Goal: Task Accomplishment & Management: Use online tool/utility

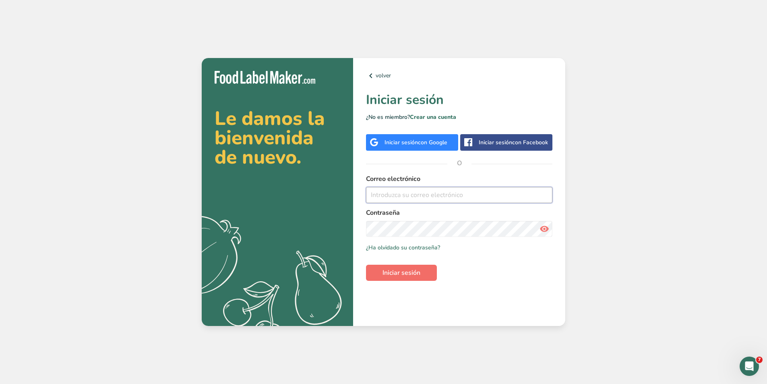
type input "[PERSON_NAME][EMAIL_ADDRESS][PERSON_NAME][DOMAIN_NAME]"
click at [383, 277] on button "Iniciar sesión" at bounding box center [401, 273] width 71 height 16
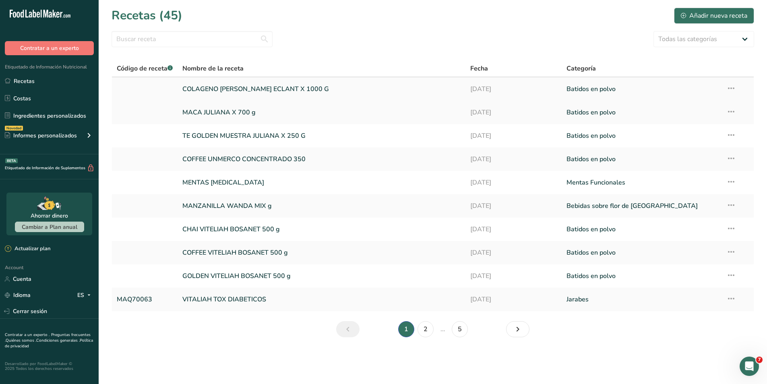
click at [250, 90] on link "COLAGENO [PERSON_NAME] ECLANT X 1000 G" at bounding box center [321, 89] width 278 height 17
